Goal: Task Accomplishment & Management: Use online tool/utility

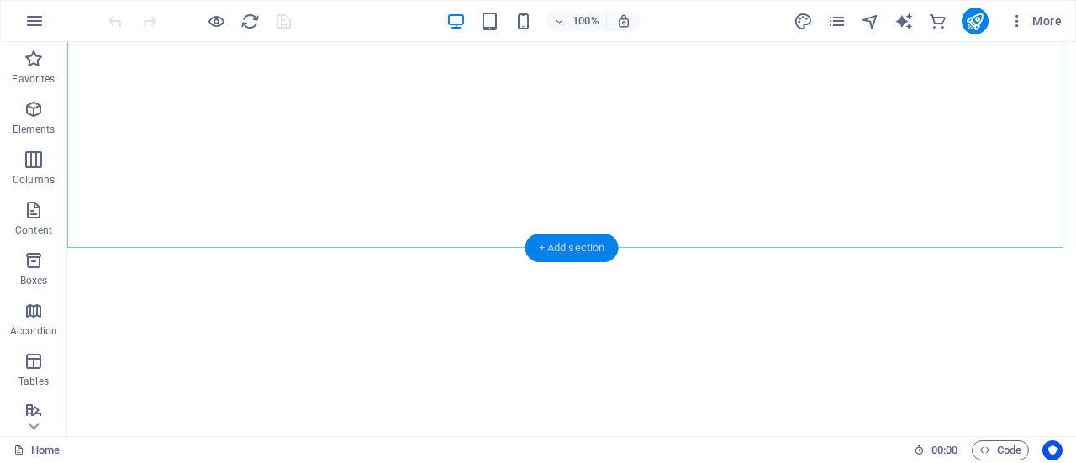
click at [593, 241] on div "+ Add section" at bounding box center [571, 248] width 93 height 29
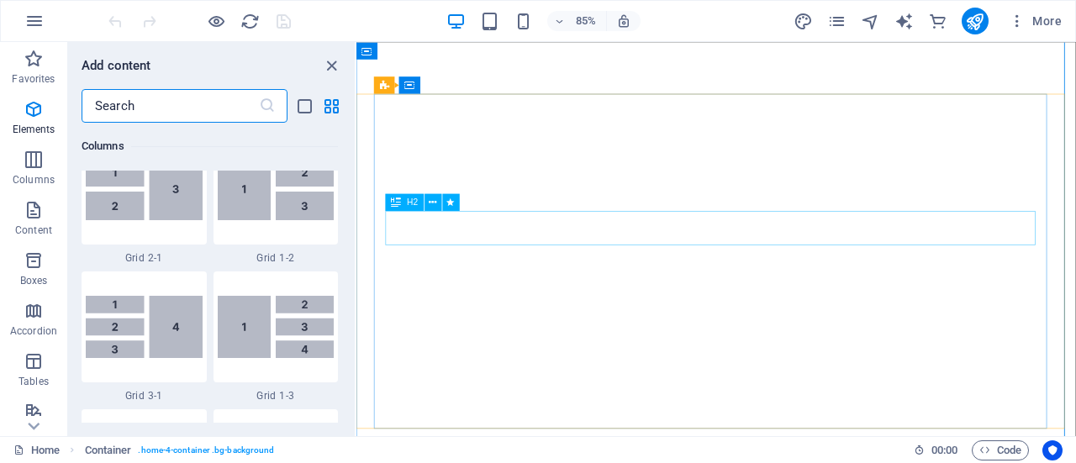
scroll to position [2940, 0]
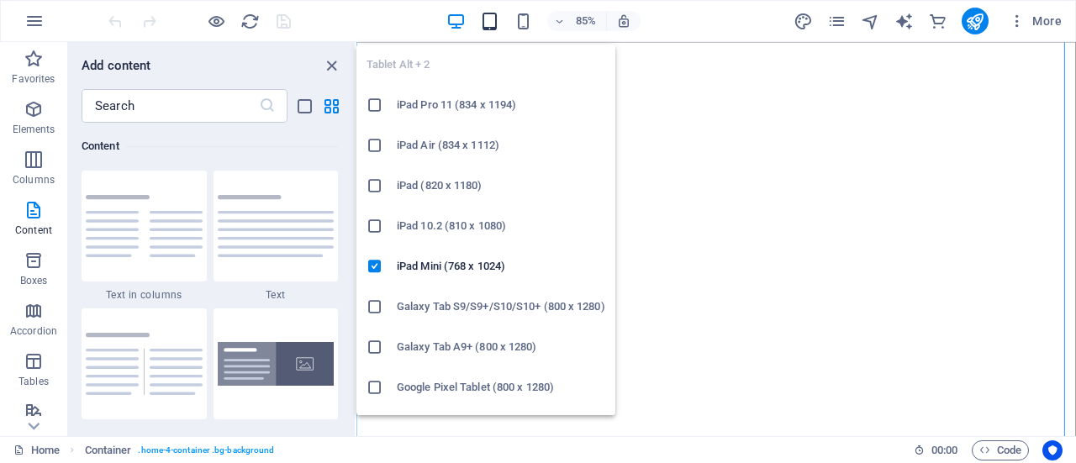
click at [490, 28] on icon "button" at bounding box center [489, 21] width 19 height 19
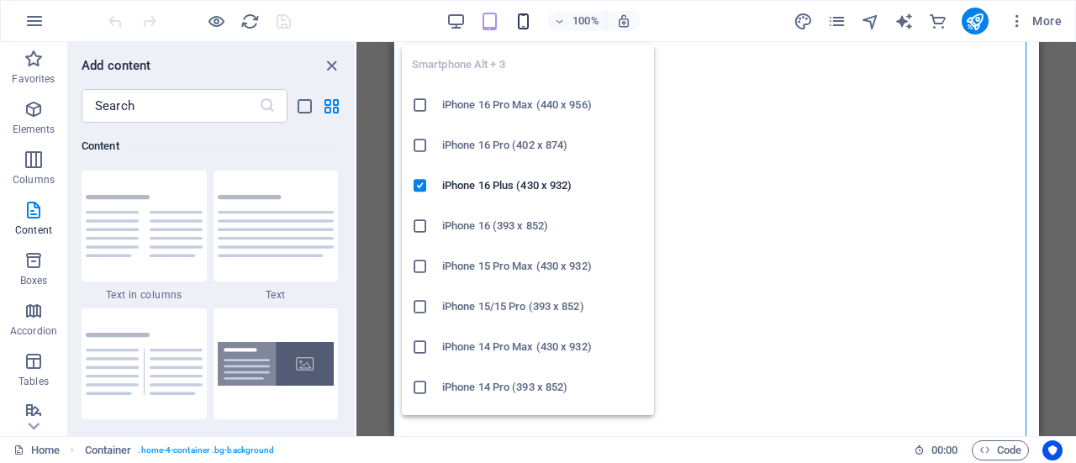
click at [523, 19] on icon "button" at bounding box center [522, 21] width 19 height 19
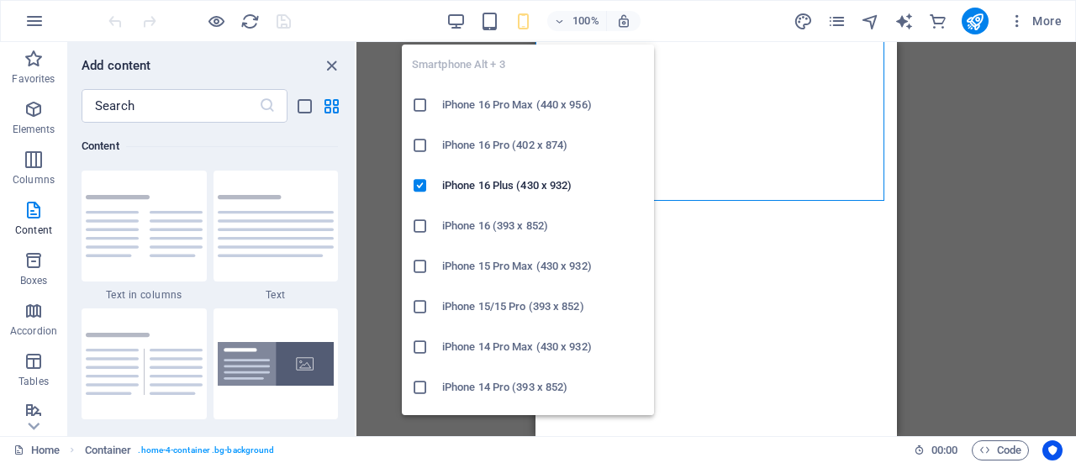
click at [524, 13] on icon "button" at bounding box center [522, 21] width 19 height 19
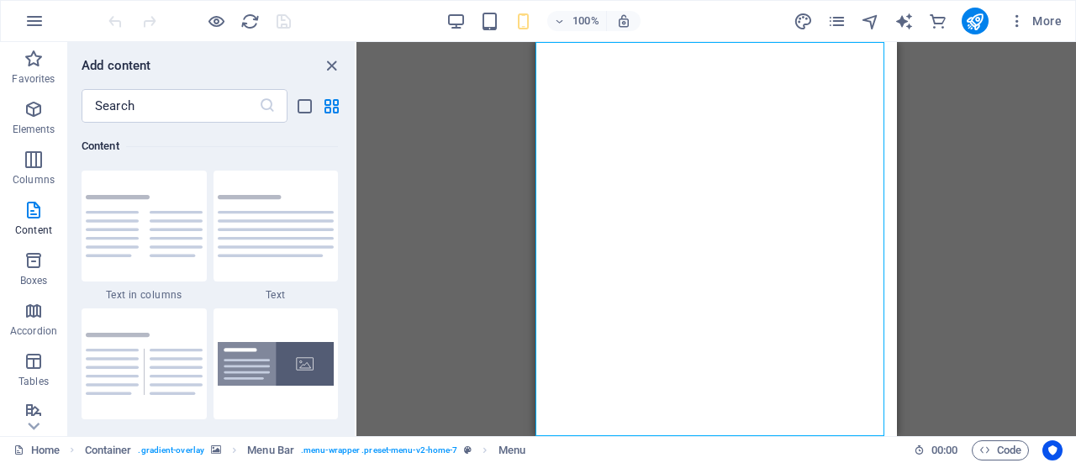
click at [422, 194] on div "Drag here to replace the existing content. Press “Ctrl” if you want to create a…" at bounding box center [715, 239] width 719 height 394
click at [332, 63] on icon "close panel" at bounding box center [331, 65] width 19 height 19
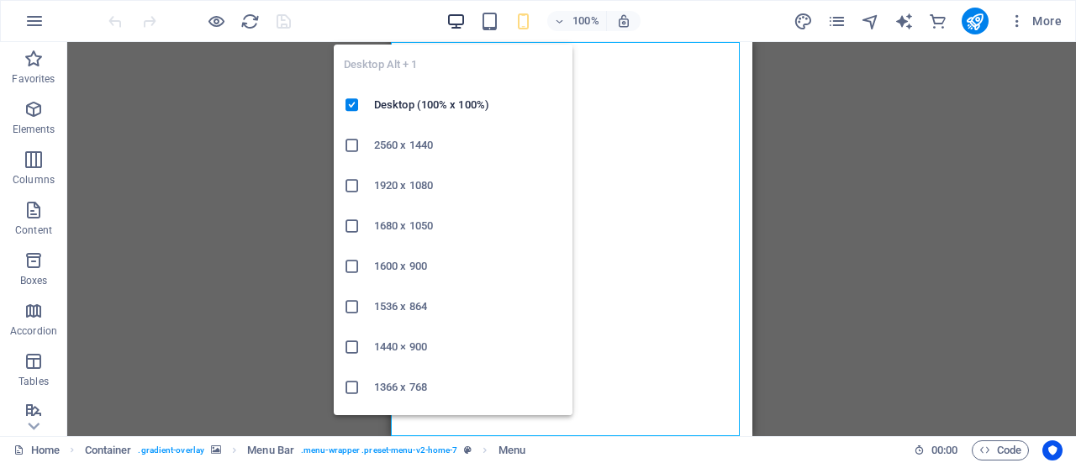
click at [454, 13] on icon "button" at bounding box center [455, 21] width 19 height 19
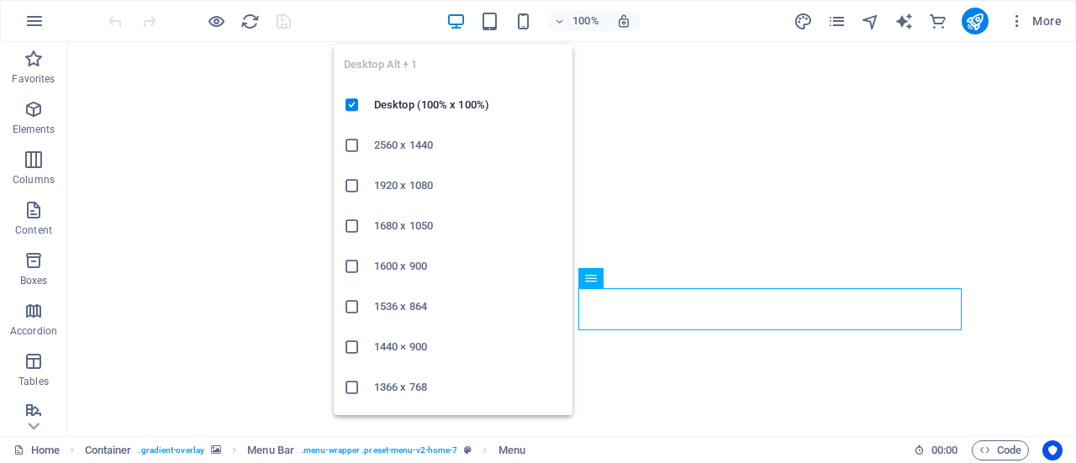
click at [455, 23] on icon "button" at bounding box center [455, 21] width 19 height 19
click at [354, 147] on icon at bounding box center [352, 145] width 17 height 17
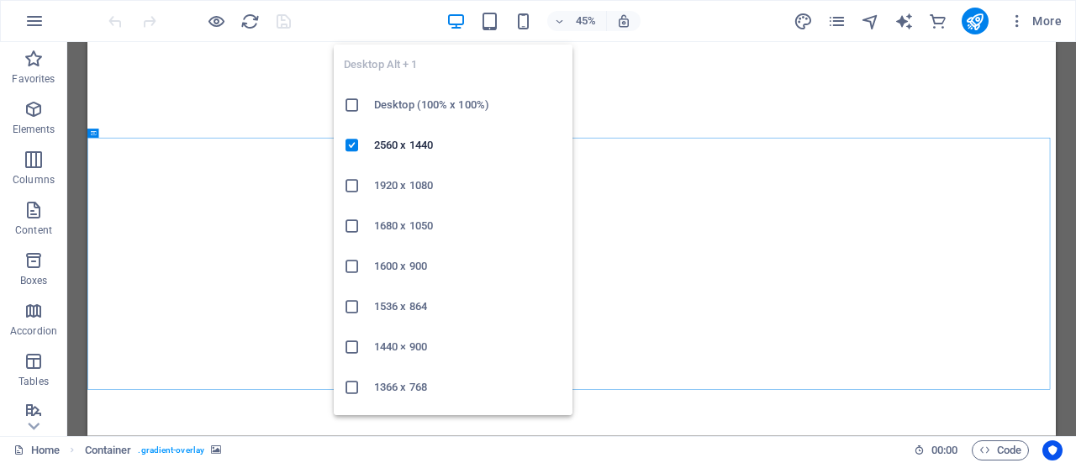
click at [355, 105] on icon at bounding box center [352, 105] width 17 height 17
